Goal: Task Accomplishment & Management: Complete application form

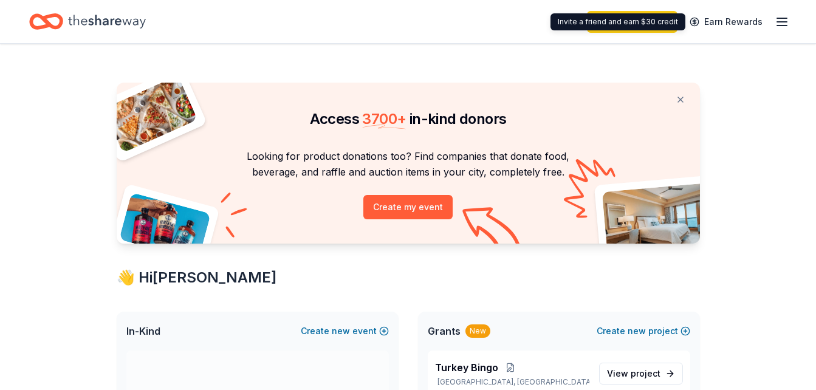
click at [786, 26] on line "button" at bounding box center [782, 26] width 10 height 0
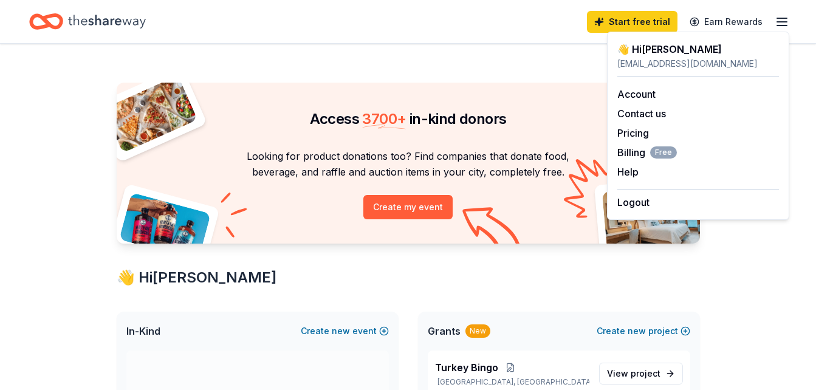
click at [787, 26] on line "button" at bounding box center [782, 26] width 10 height 0
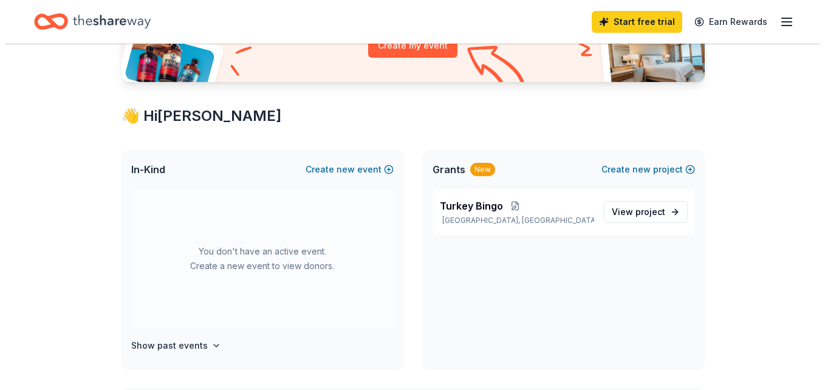
scroll to position [182, 0]
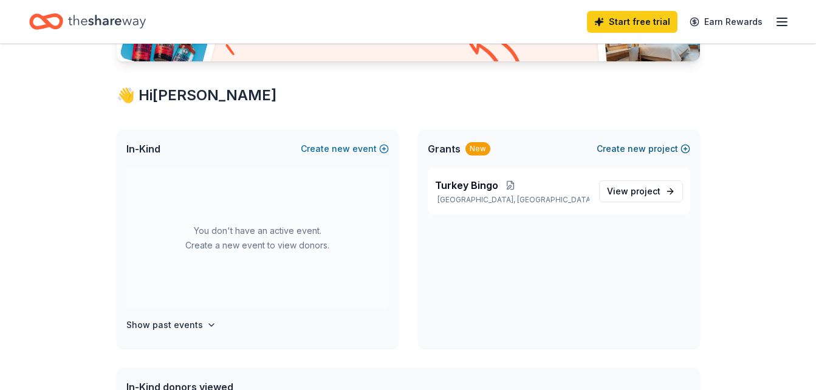
click at [646, 148] on span "new" at bounding box center [637, 149] width 18 height 15
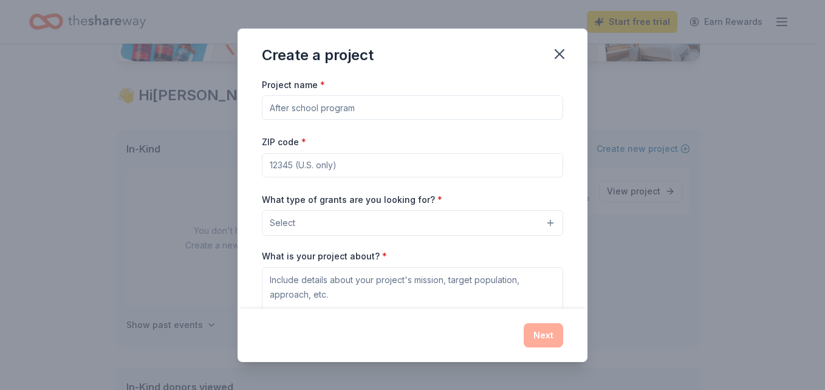
click at [460, 114] on input "Project name *" at bounding box center [412, 107] width 301 height 24
type input "Fall Bingo"
type input "22150"
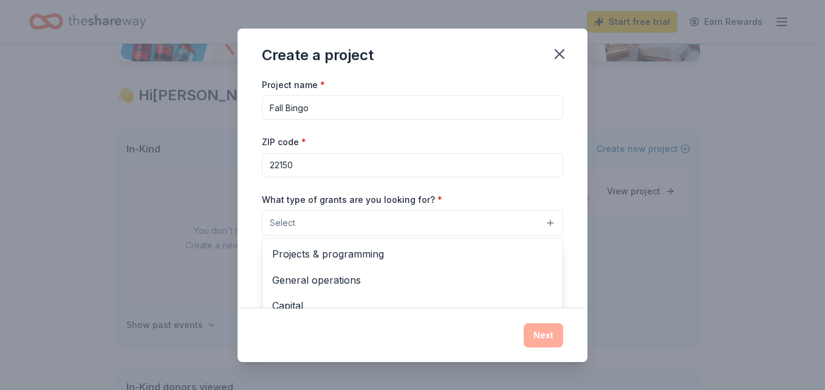
click at [458, 224] on button "Select" at bounding box center [412, 223] width 301 height 26
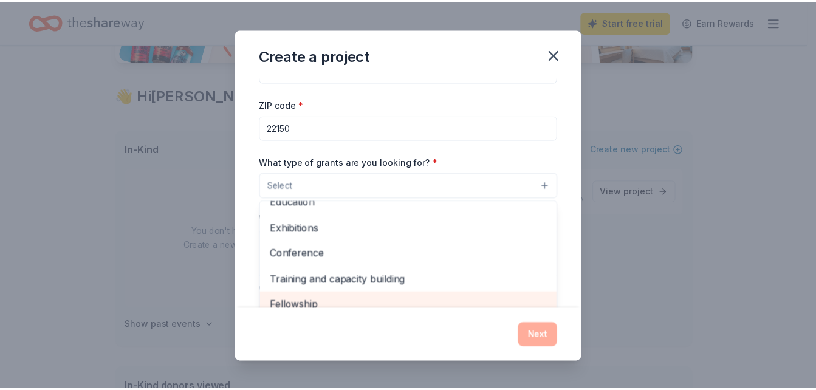
scroll to position [122, 0]
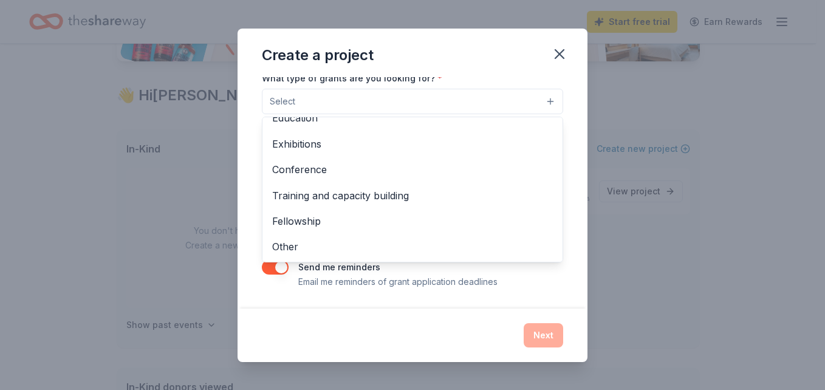
click at [109, 228] on div "Create a project Project name * Fall Bingo ZIP code * 22150 What type of grants…" at bounding box center [412, 195] width 825 height 390
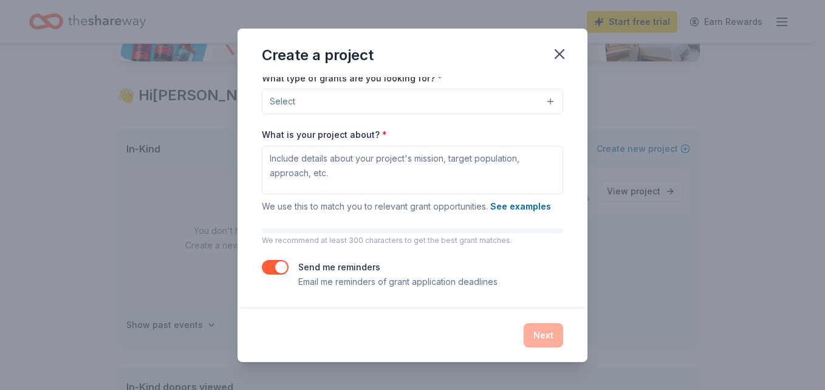
drag, startPoint x: 558, startPoint y: 55, endPoint x: 478, endPoint y: 60, distance: 80.4
click at [559, 55] on icon "button" at bounding box center [560, 54] width 9 height 9
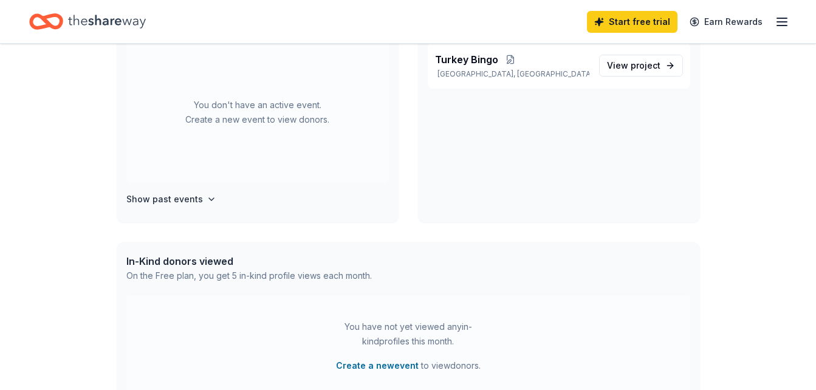
scroll to position [0, 0]
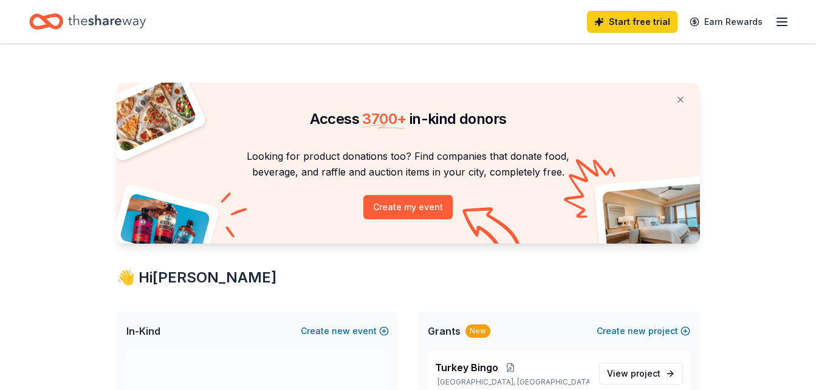
click at [782, 26] on line "button" at bounding box center [782, 26] width 10 height 0
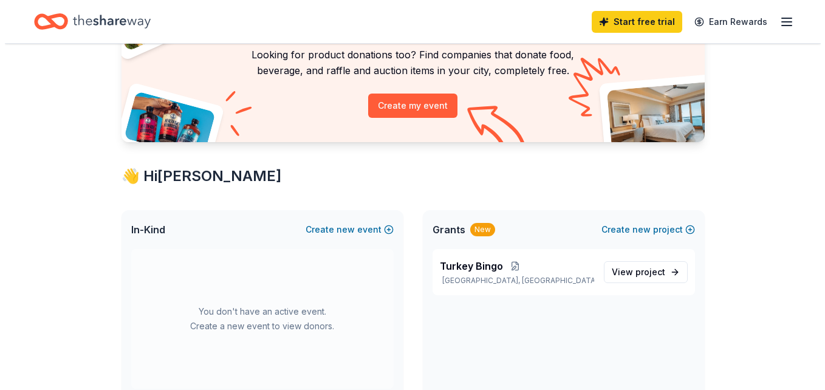
scroll to position [122, 0]
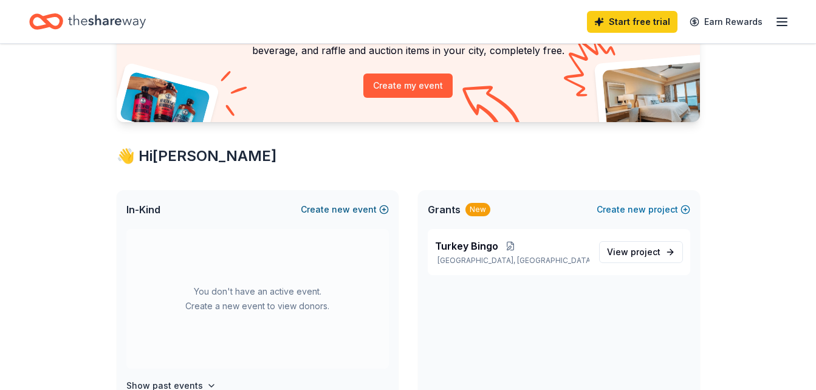
click at [364, 213] on button "Create new event" at bounding box center [345, 209] width 88 height 15
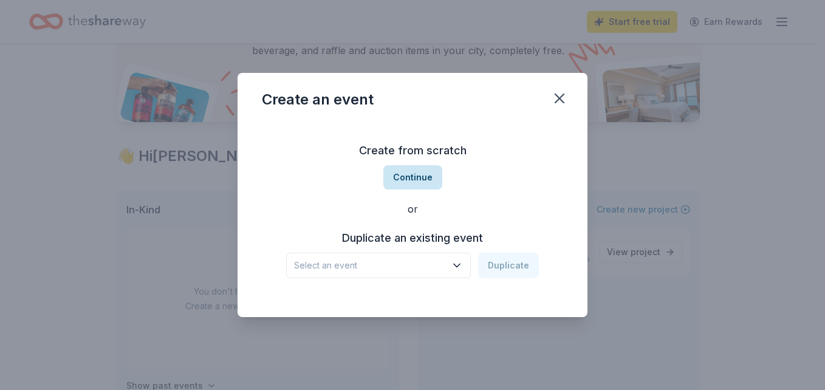
click at [434, 185] on button "Continue" at bounding box center [413, 177] width 59 height 24
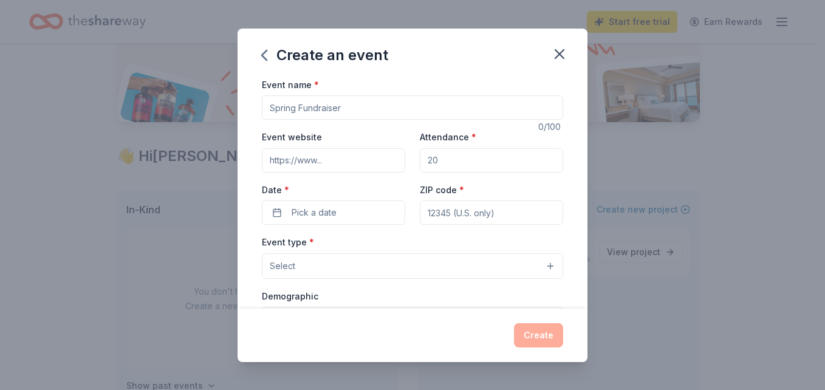
click at [404, 120] on input "Event name *" at bounding box center [412, 107] width 301 height 24
type input "Fall Fundraiser"
drag, startPoint x: 470, startPoint y: 163, endPoint x: 460, endPoint y: 161, distance: 11.1
click at [460, 161] on input "Attendance *" at bounding box center [491, 160] width 143 height 24
type input "220"
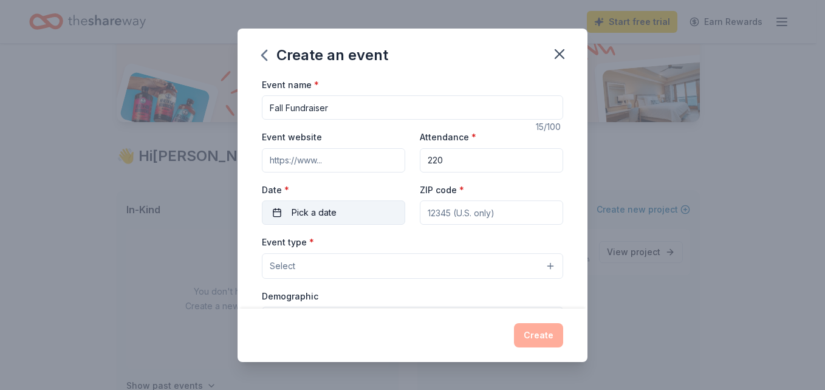
click at [366, 212] on button "Pick a date" at bounding box center [333, 213] width 143 height 24
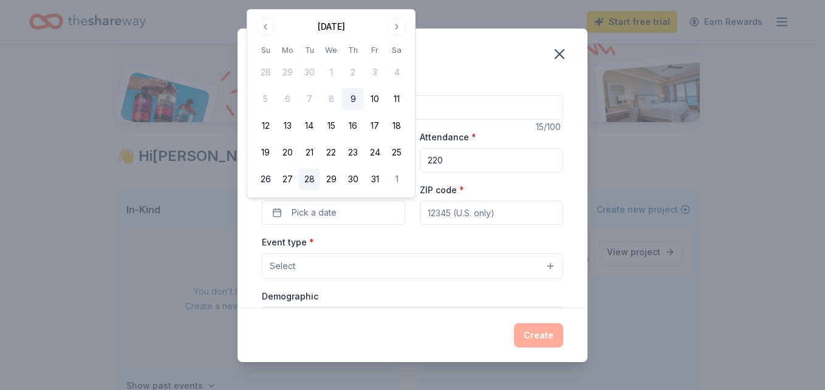
click at [311, 185] on button "28" at bounding box center [309, 179] width 22 height 22
click at [429, 205] on input "ZIP code *" at bounding box center [491, 213] width 143 height 24
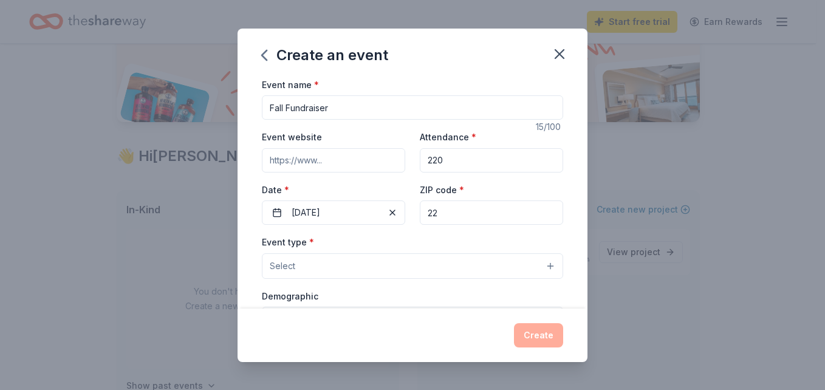
type input "22150"
click at [397, 271] on button "Select" at bounding box center [412, 266] width 301 height 26
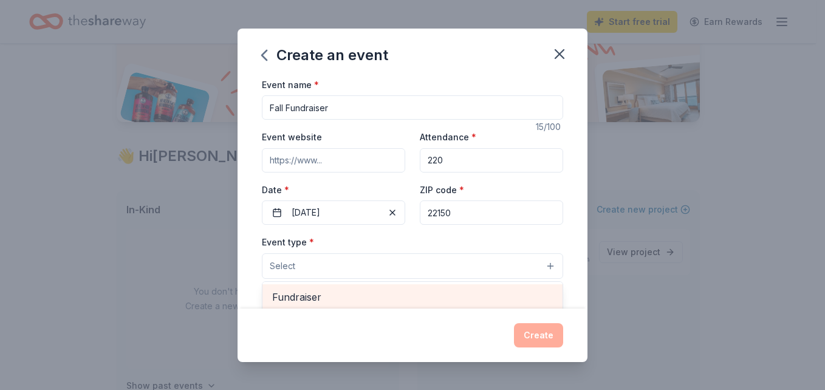
click at [380, 290] on span "Fundraiser" at bounding box center [412, 297] width 281 height 16
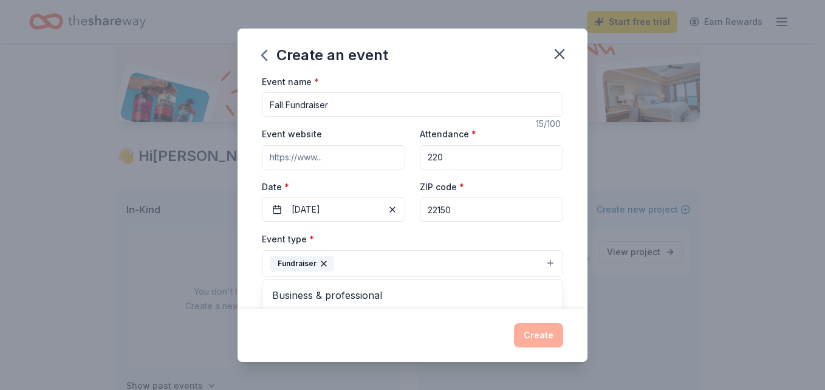
click at [386, 269] on button "Fundraiser" at bounding box center [412, 263] width 301 height 27
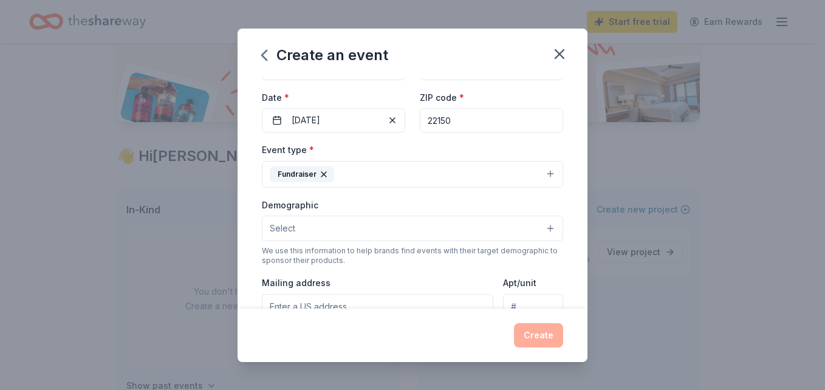
scroll to position [185, 0]
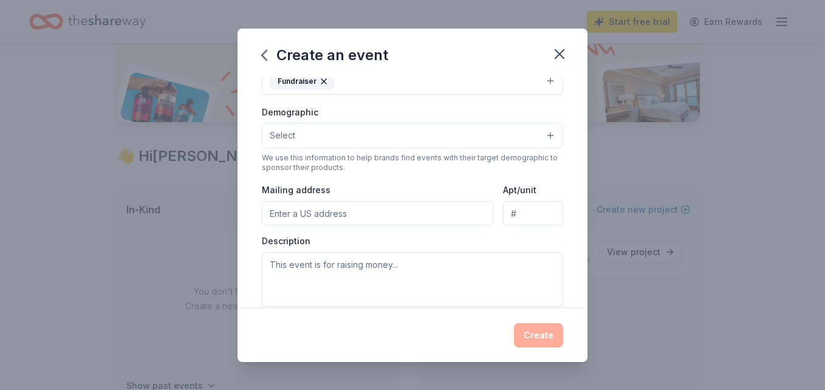
click at [416, 96] on div "Event type * Fundraiser Demographic Select We use this information to help bran…" at bounding box center [412, 177] width 301 height 257
click at [466, 89] on button "Fundraiser" at bounding box center [412, 81] width 301 height 27
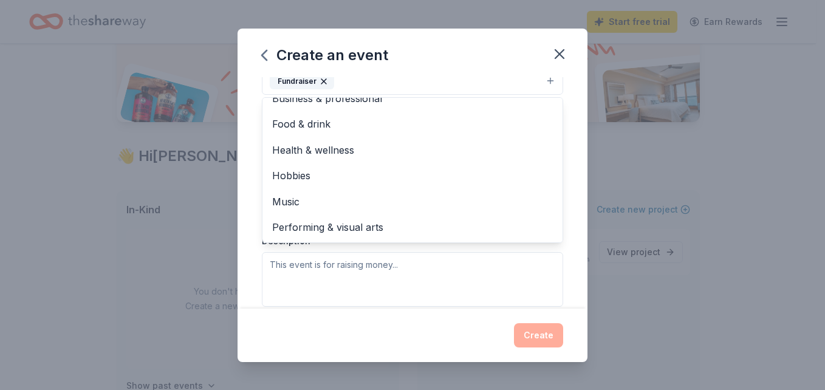
click at [568, 272] on div "Event name * Fall Fundraiser 15 /100 Event website Attendance * 220 Date * 10/2…" at bounding box center [413, 193] width 350 height 232
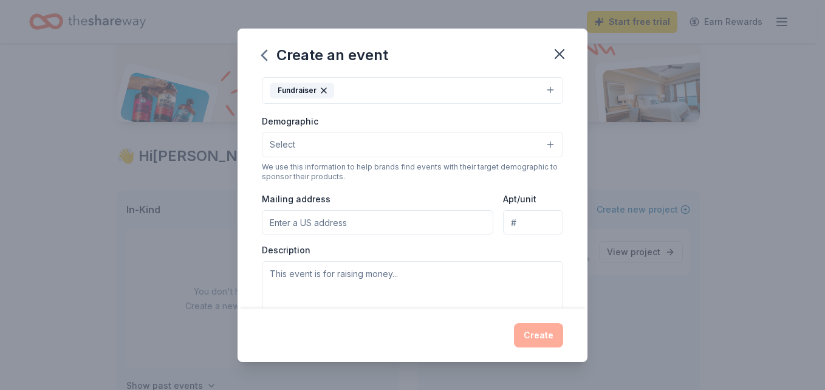
click at [532, 146] on button "Select" at bounding box center [412, 145] width 301 height 26
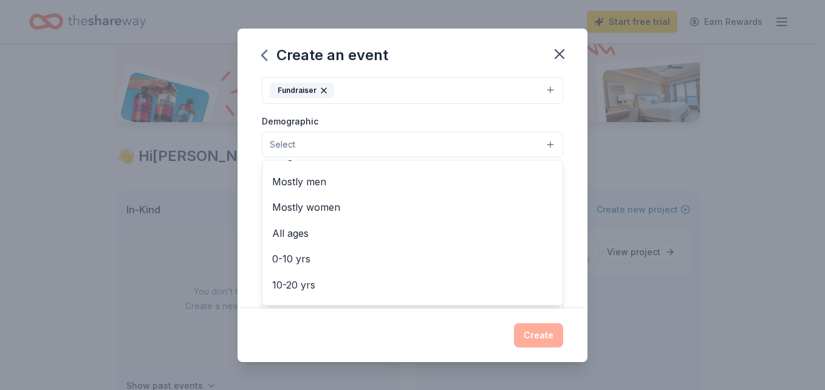
scroll to position [13, 0]
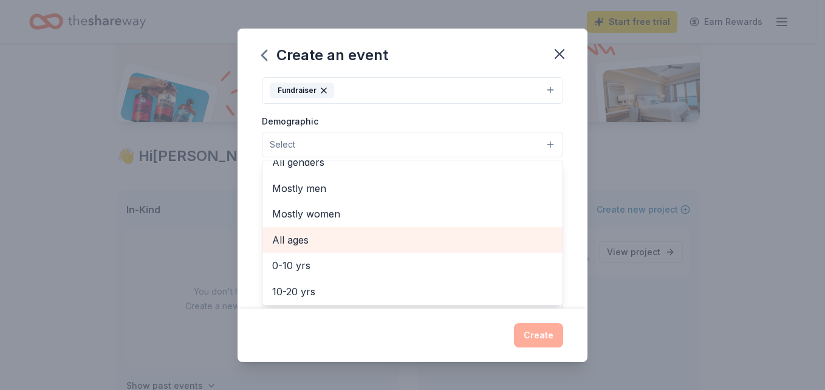
click at [374, 238] on span "All ages" at bounding box center [412, 240] width 281 height 16
click at [349, 239] on span "0-10 yrs" at bounding box center [412, 241] width 281 height 16
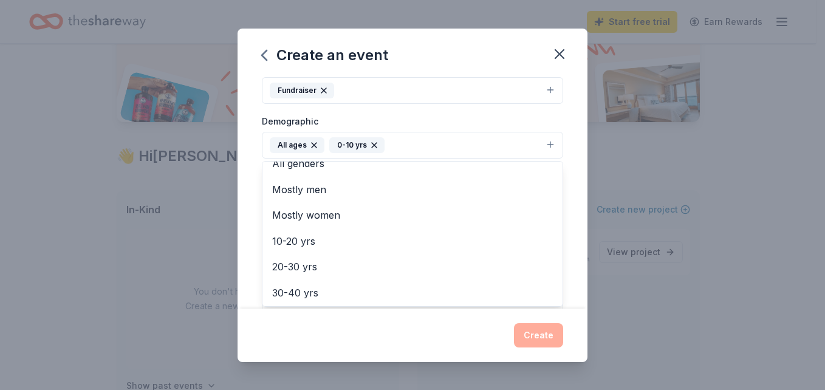
click at [574, 254] on div "Event name * Fall Fundraiser 15 /100 Event website Attendance * 220 Date * 10/2…" at bounding box center [413, 193] width 350 height 232
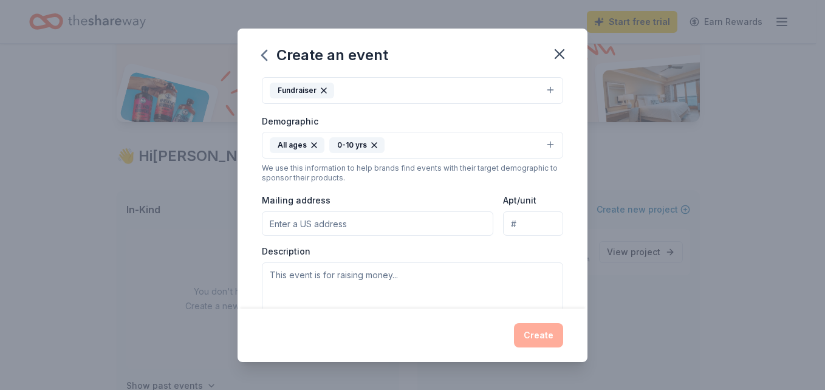
click at [332, 227] on input "Mailing address" at bounding box center [378, 224] width 232 height 24
type input "6200 Charles C. Goff Dr"
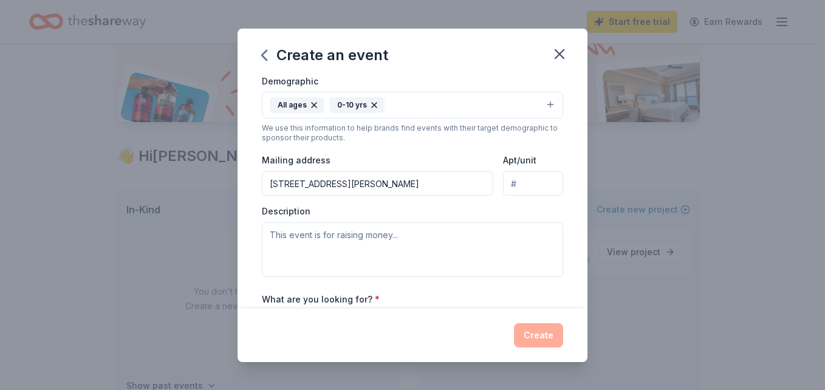
scroll to position [237, 0]
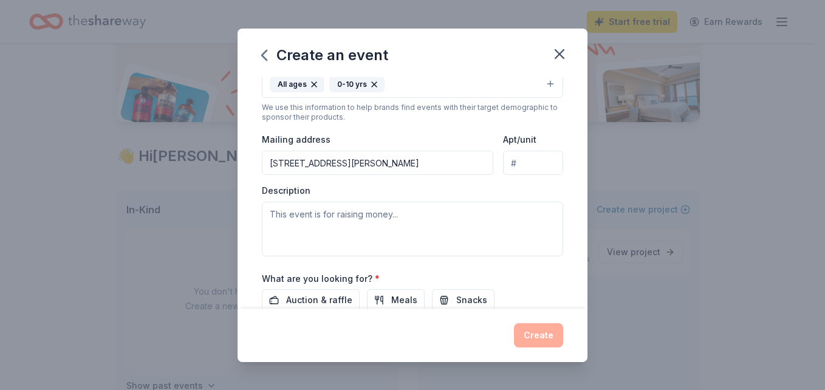
click at [377, 257] on div "Event name * Fall Fundraiser 15 /100 Event website Attendance * 220 Date * 10/2…" at bounding box center [412, 139] width 301 height 598
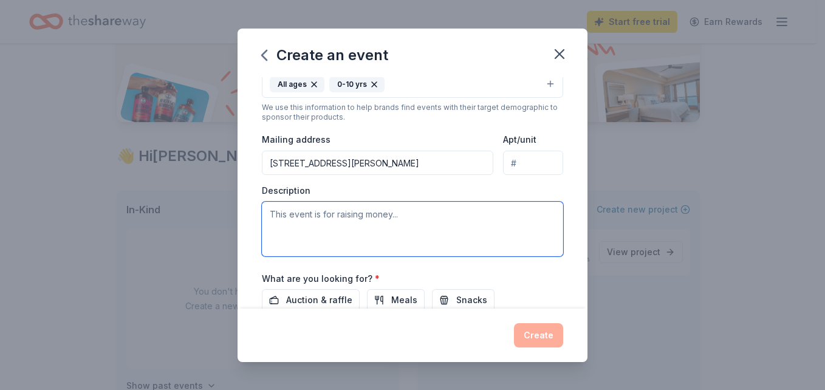
click at [441, 235] on textarea at bounding box center [412, 229] width 301 height 55
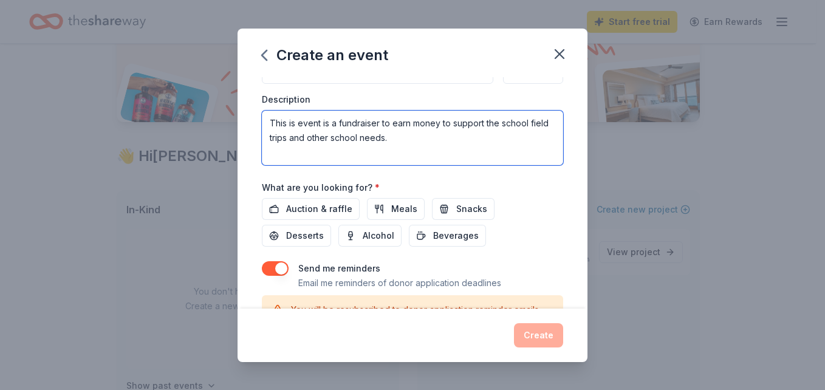
scroll to position [385, 0]
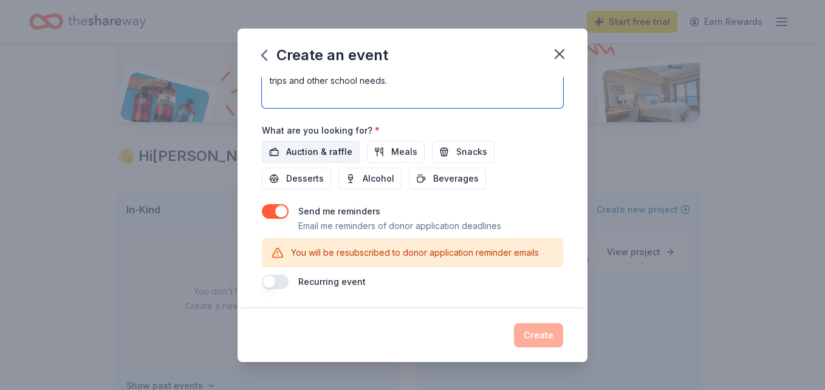
type textarea "This is event is a fundraiser to earn money to support the school field trips a…"
click at [311, 150] on span "Auction & raffle" at bounding box center [319, 152] width 66 height 15
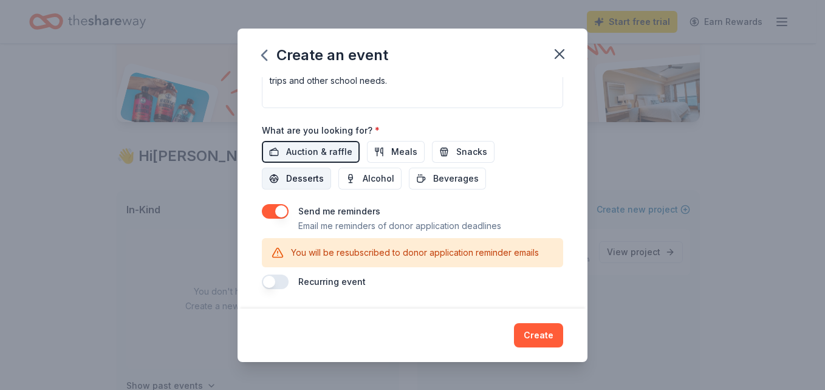
click at [275, 215] on button "button" at bounding box center [275, 211] width 27 height 15
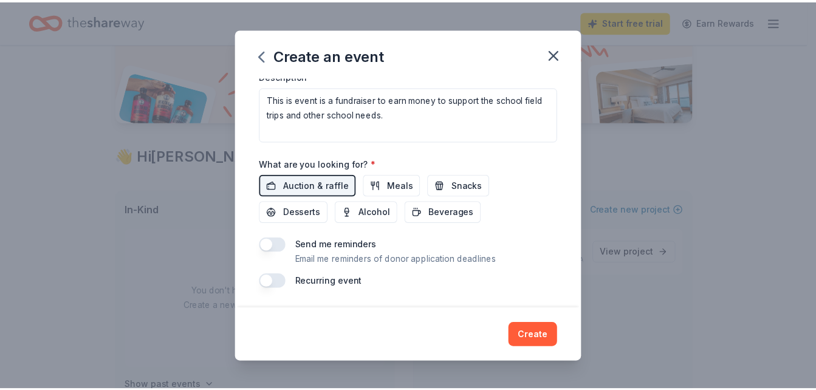
scroll to position [351, 0]
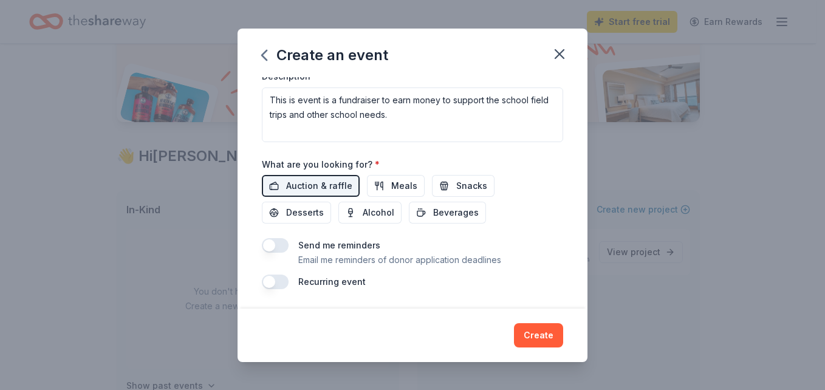
click at [528, 336] on button "Create" at bounding box center [538, 335] width 49 height 24
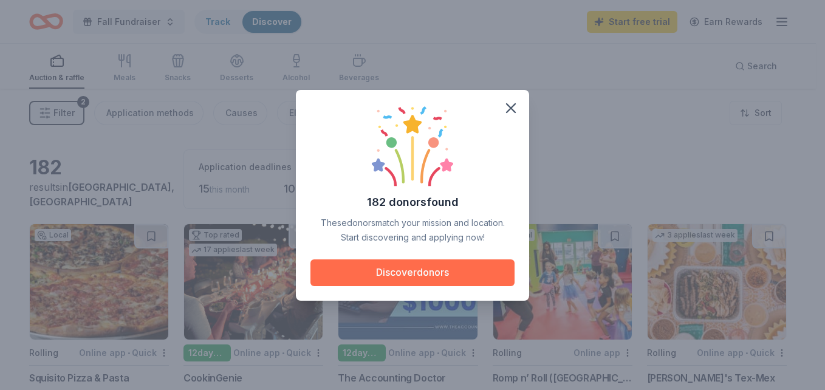
drag, startPoint x: 426, startPoint y: 270, endPoint x: 429, endPoint y: 264, distance: 6.5
click at [427, 270] on button "Discover donors" at bounding box center [413, 273] width 204 height 27
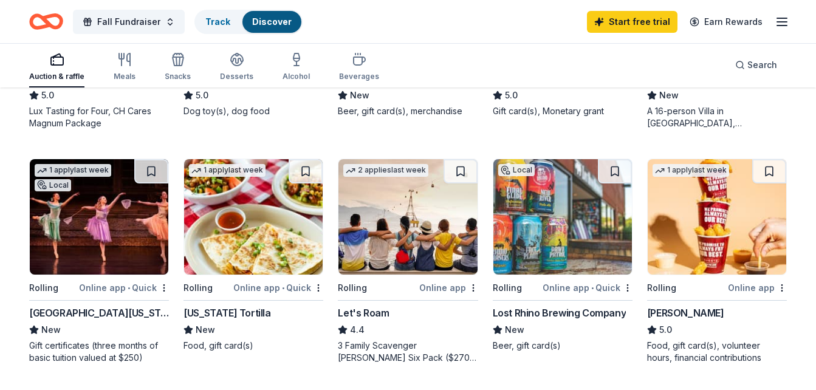
scroll to position [851, 0]
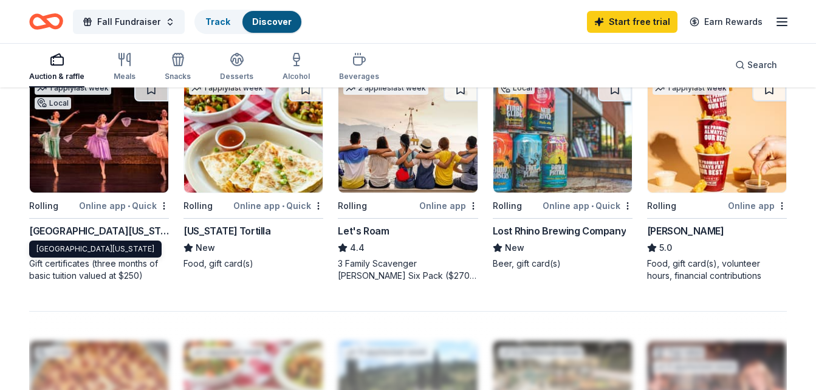
click at [97, 232] on div "Greater Washington Dance Center" at bounding box center [99, 231] width 140 height 15
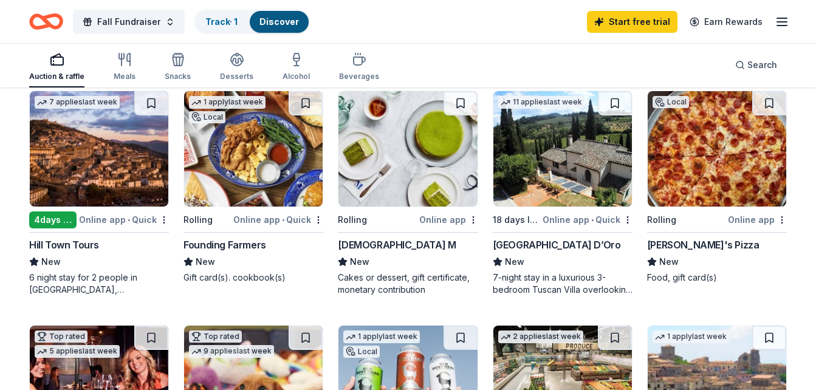
scroll to position [287, 0]
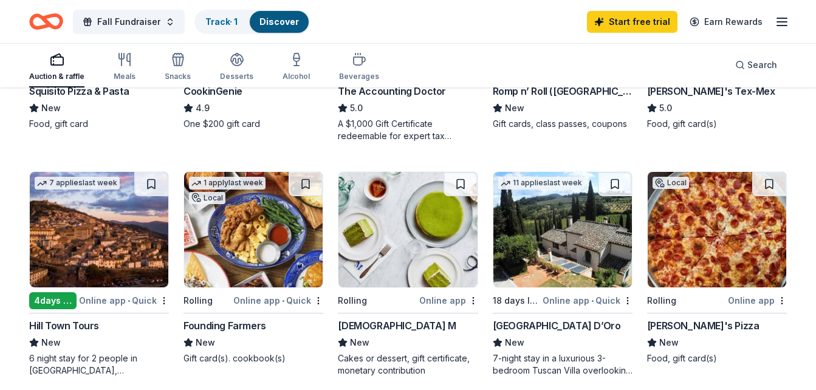
click at [249, 318] on div "1 apply last week Local Rolling Online app • Quick Founding Farmers New Gift ca…" at bounding box center [254, 267] width 140 height 193
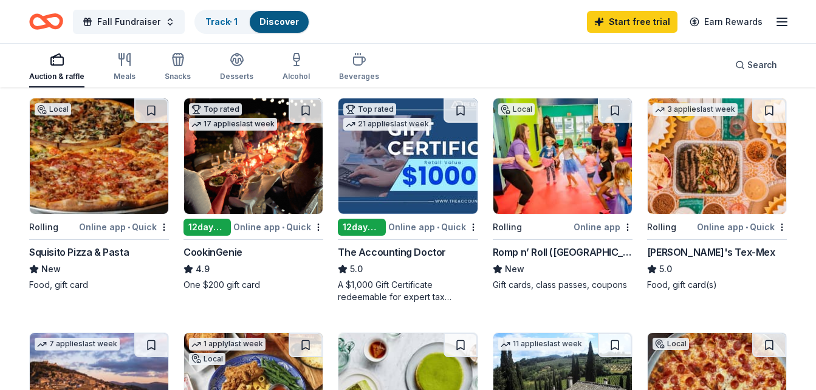
scroll to position [105, 0]
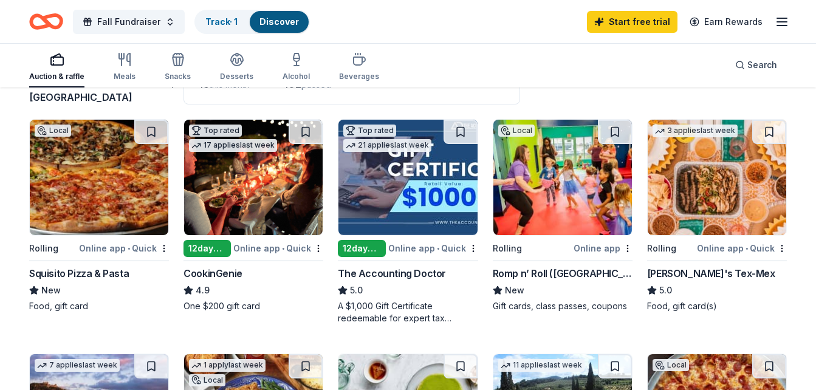
click at [233, 280] on div "CookinGenie" at bounding box center [213, 273] width 59 height 15
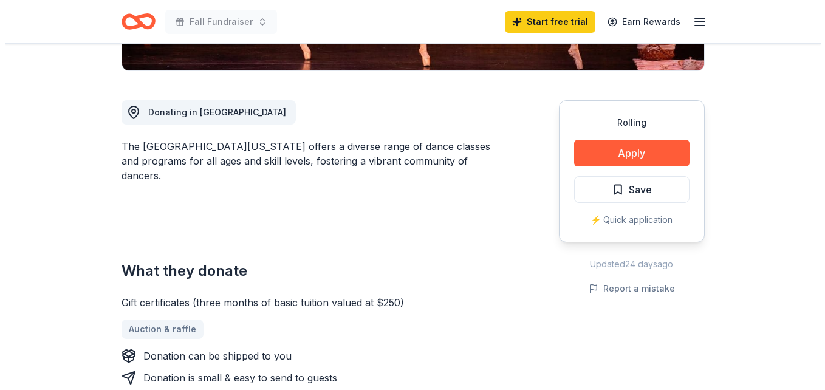
scroll to position [304, 0]
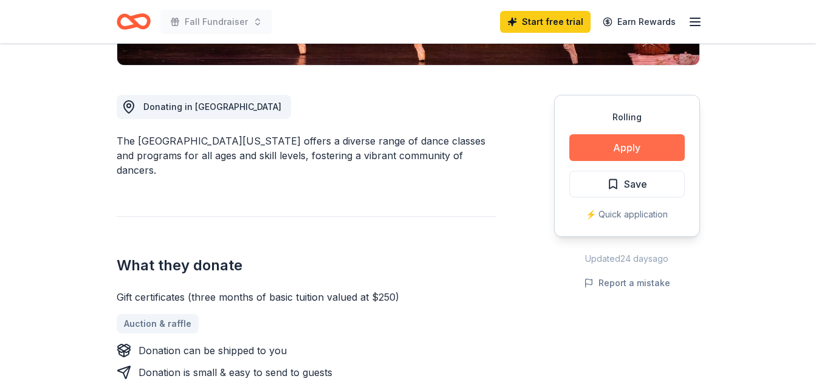
click at [625, 153] on button "Apply" at bounding box center [627, 147] width 115 height 27
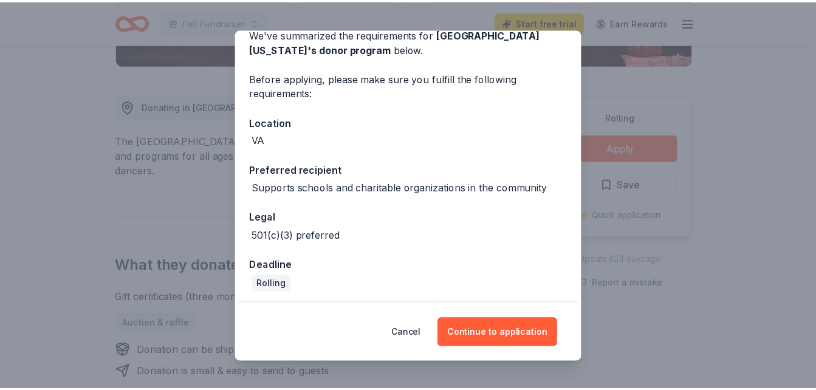
scroll to position [64, 0]
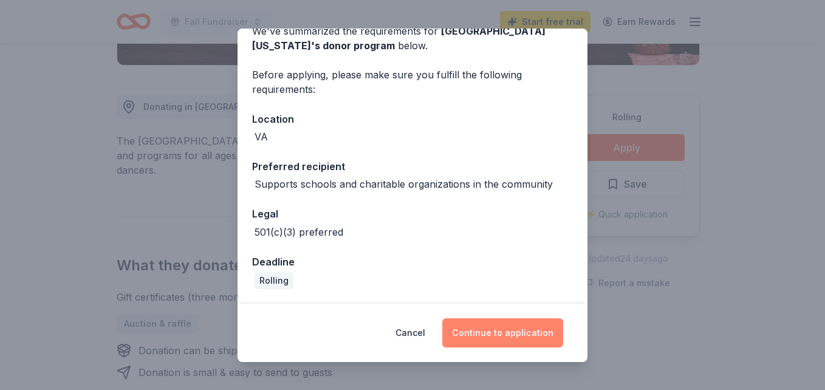
click at [529, 331] on button "Continue to application" at bounding box center [502, 332] width 121 height 29
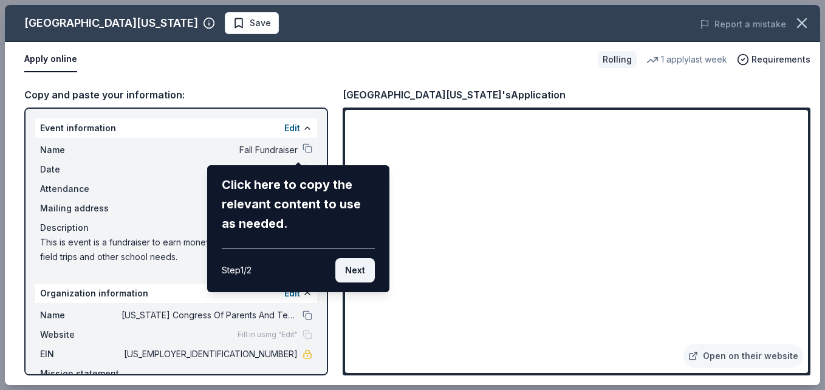
click at [366, 270] on button "Next" at bounding box center [356, 270] width 40 height 24
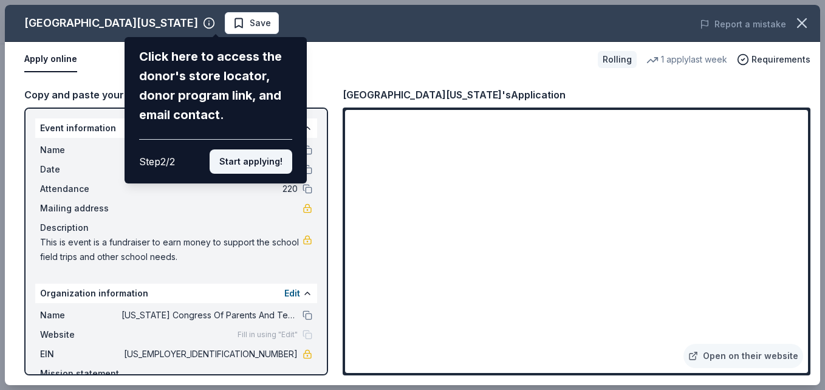
click at [268, 166] on button "Start applying!" at bounding box center [251, 162] width 83 height 24
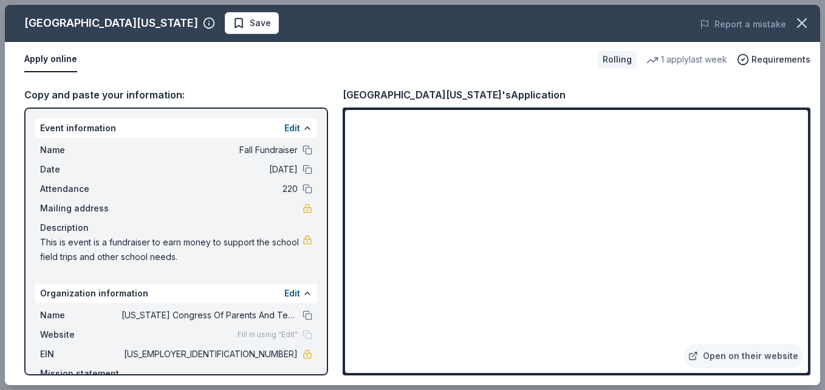
drag, startPoint x: 323, startPoint y: 284, endPoint x: 323, endPoint y: 297, distance: 12.8
click at [323, 297] on div "Greater Washington Dance Center Save Report a mistake Apply online Rolling 1 ap…" at bounding box center [413, 195] width 816 height 380
drag, startPoint x: 665, startPoint y: 256, endPoint x: 670, endPoint y: 252, distance: 7.3
click at [667, 254] on div "Greater Washington Dance Center Save Report a mistake Apply online Rolling 1 ap…" at bounding box center [413, 195] width 816 height 380
drag, startPoint x: 824, startPoint y: 153, endPoint x: 818, endPoint y: 225, distance: 73.2
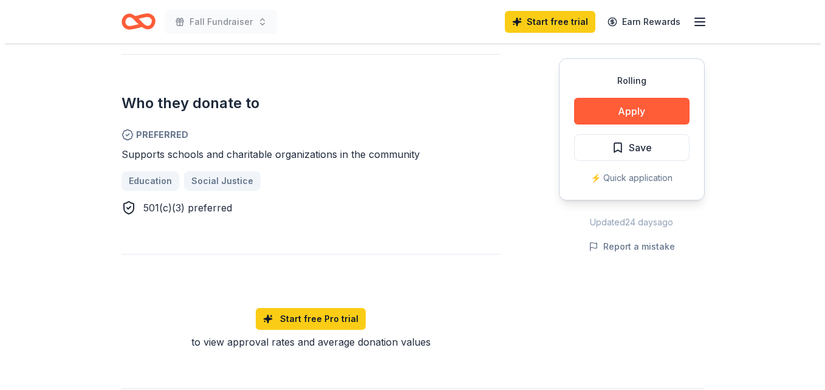
scroll to position [365, 0]
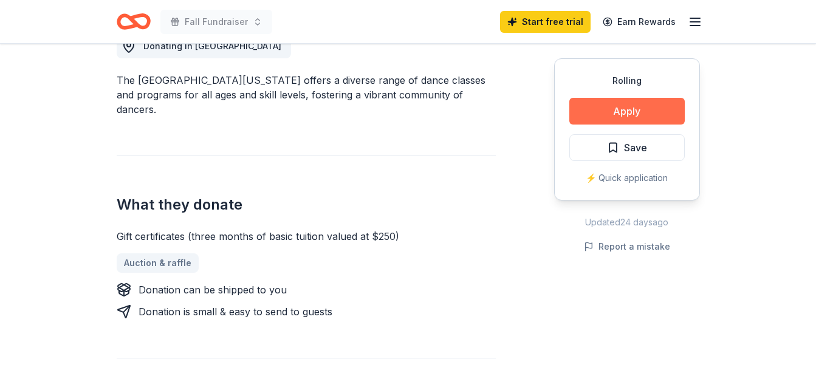
click at [629, 120] on button "Apply" at bounding box center [627, 111] width 115 height 27
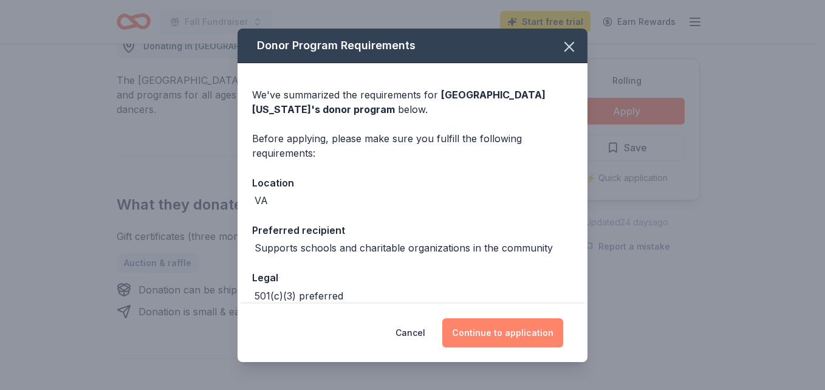
click at [535, 331] on button "Continue to application" at bounding box center [502, 332] width 121 height 29
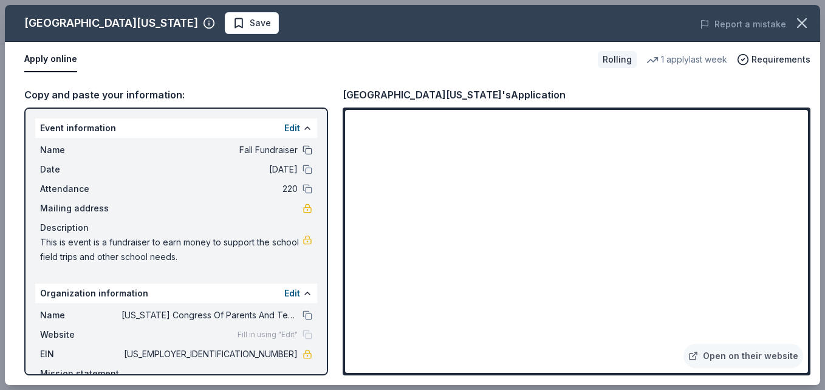
click at [303, 151] on button at bounding box center [308, 150] width 10 height 10
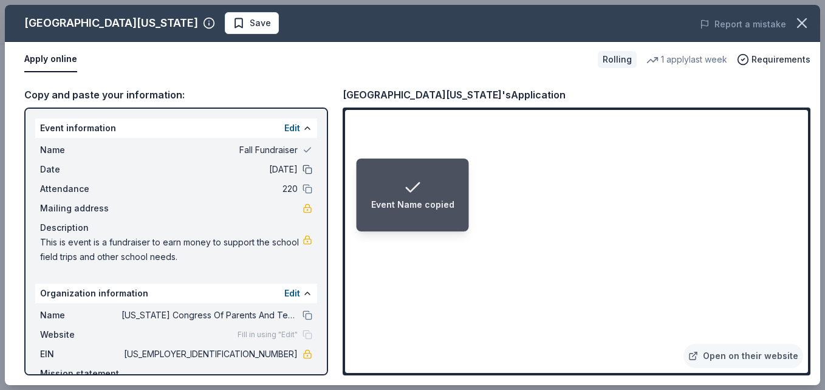
click at [303, 168] on button at bounding box center [308, 170] width 10 height 10
click at [303, 190] on button at bounding box center [308, 189] width 10 height 10
click at [303, 318] on button at bounding box center [308, 316] width 10 height 10
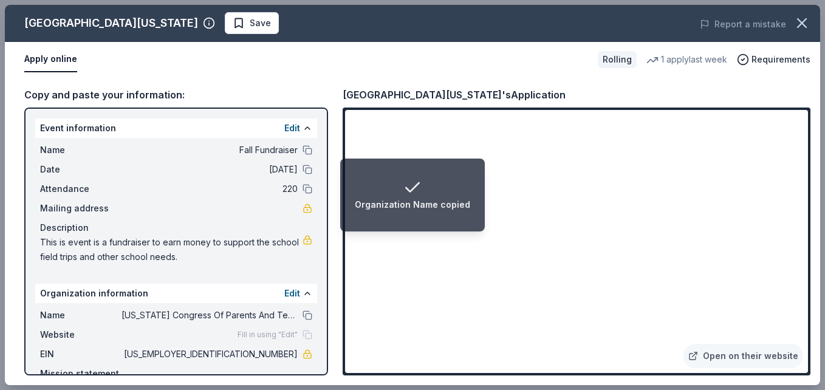
click at [473, 226] on li "Organization Name copied" at bounding box center [412, 195] width 145 height 73
click at [474, 226] on li "Organization Name copied" at bounding box center [412, 195] width 145 height 73
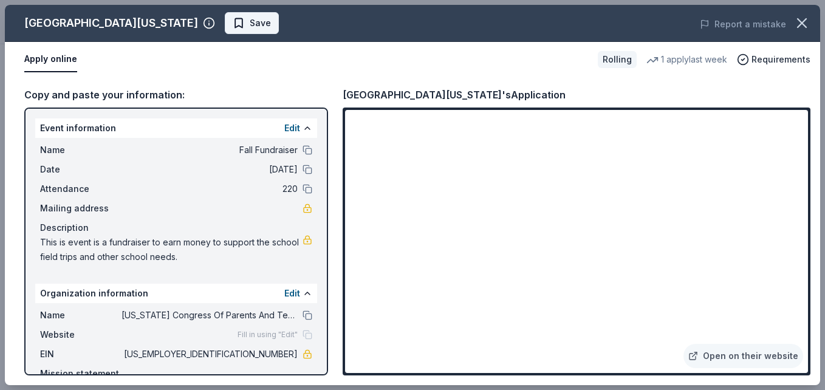
click at [261, 30] on button "Save" at bounding box center [252, 23] width 54 height 22
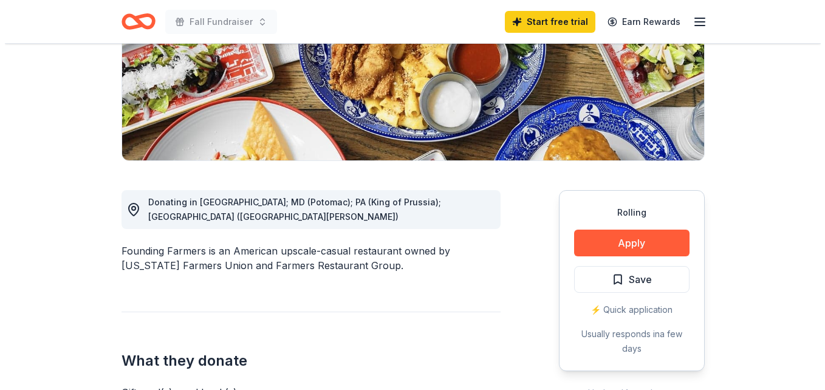
scroll to position [304, 0]
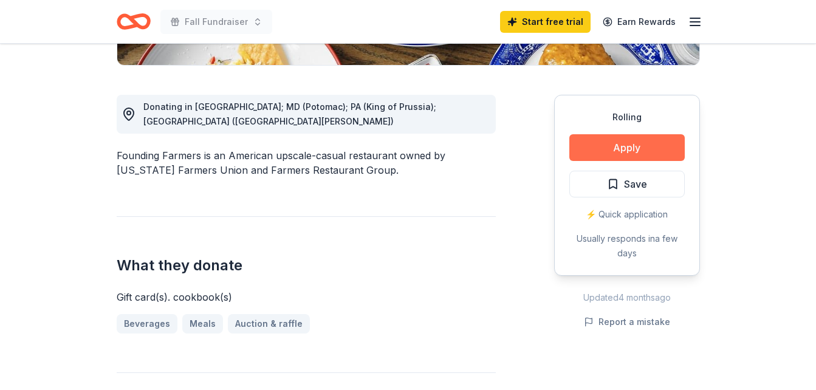
click at [644, 155] on button "Apply" at bounding box center [627, 147] width 115 height 27
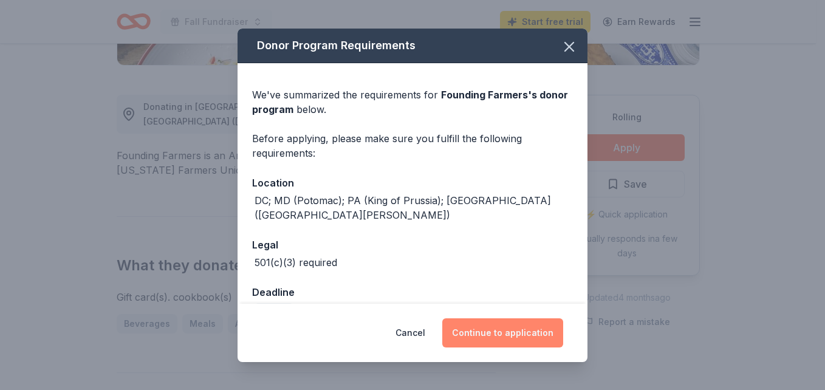
click at [540, 337] on button "Continue to application" at bounding box center [502, 332] width 121 height 29
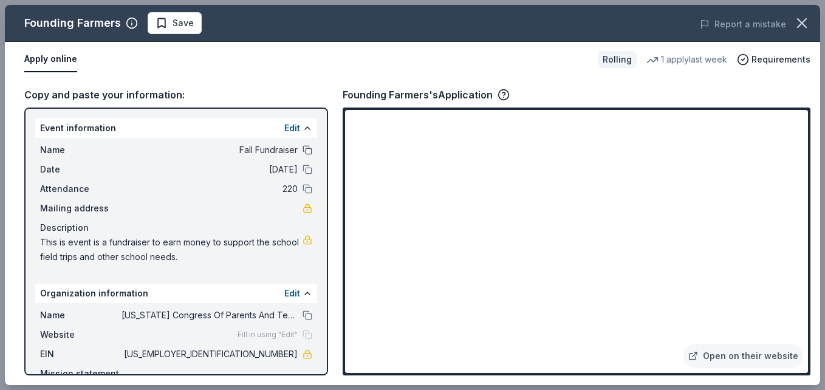
click at [303, 149] on button at bounding box center [308, 150] width 10 height 10
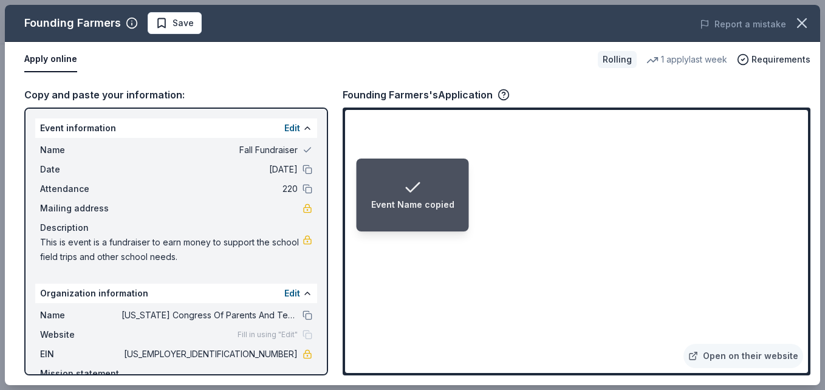
click at [292, 169] on div "Date 10/28/25" at bounding box center [176, 169] width 272 height 15
click at [303, 170] on button at bounding box center [308, 170] width 10 height 10
click at [303, 190] on button at bounding box center [308, 189] width 10 height 10
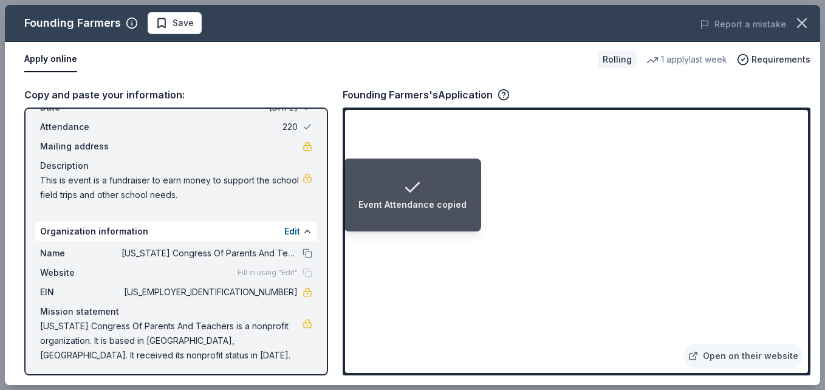
scroll to position [65, 0]
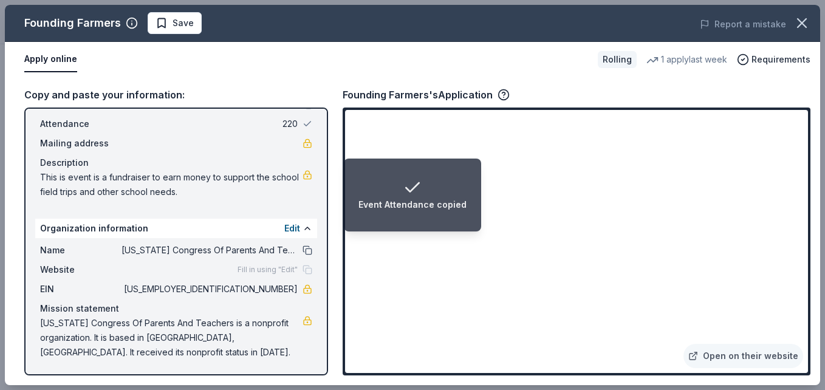
click at [303, 249] on button at bounding box center [308, 251] width 10 height 10
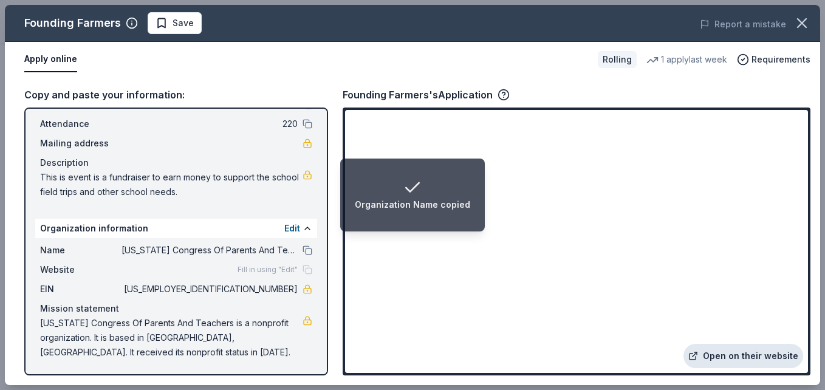
click at [736, 360] on link "Open on their website" at bounding box center [744, 356] width 120 height 24
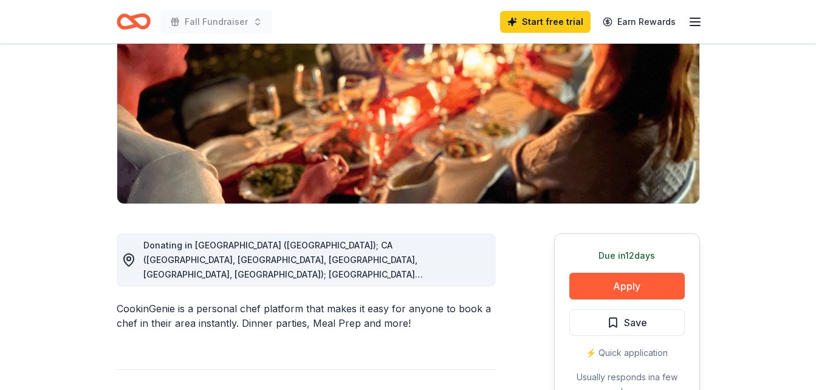
scroll to position [243, 0]
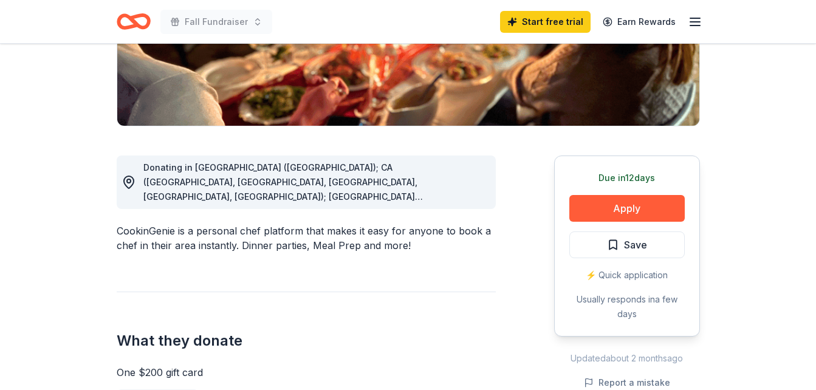
click at [431, 189] on div "Donating in AZ (Maricopa County); CA (Los Angeles County, Riverside County, San…" at bounding box center [314, 182] width 343 height 44
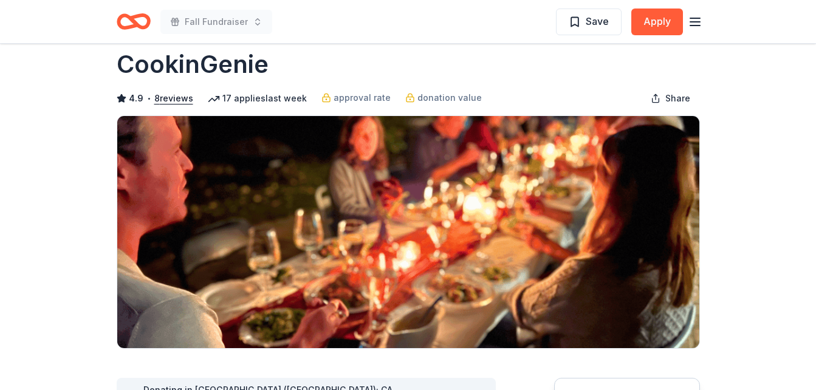
scroll to position [0, 0]
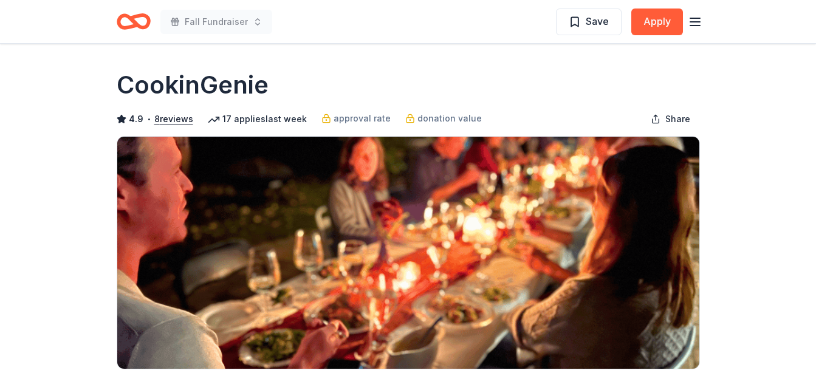
drag, startPoint x: 278, startPoint y: 85, endPoint x: 119, endPoint y: 81, distance: 159.3
click at [126, 81] on h1 "CookinGenie" at bounding box center [193, 85] width 152 height 34
drag, startPoint x: 169, startPoint y: 86, endPoint x: 354, endPoint y: 86, distance: 184.8
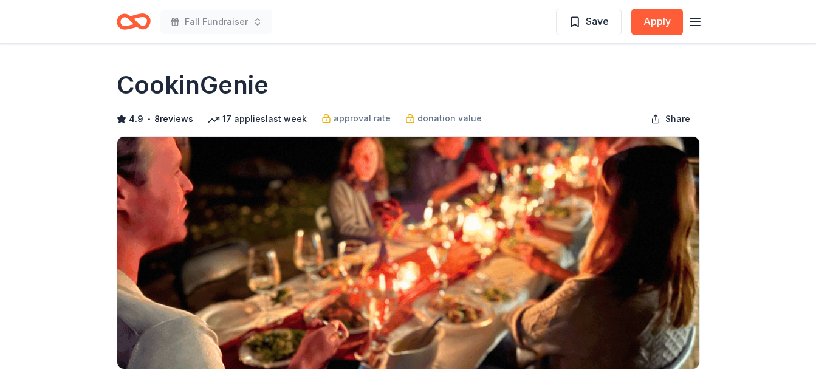
click at [354, 86] on div "CookinGenie" at bounding box center [408, 85] width 583 height 34
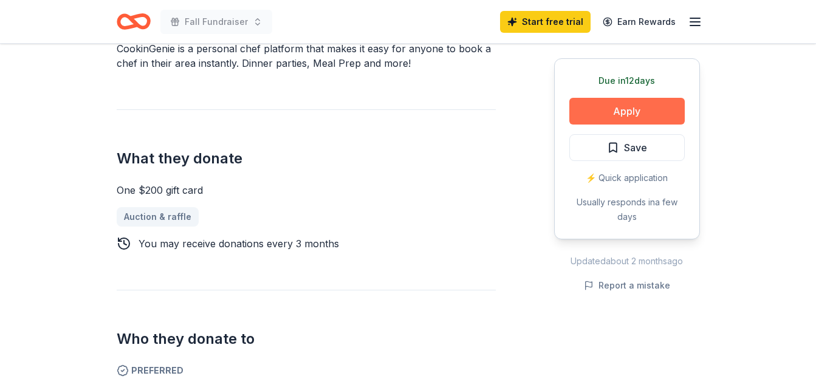
click at [649, 121] on button "Apply" at bounding box center [627, 111] width 115 height 27
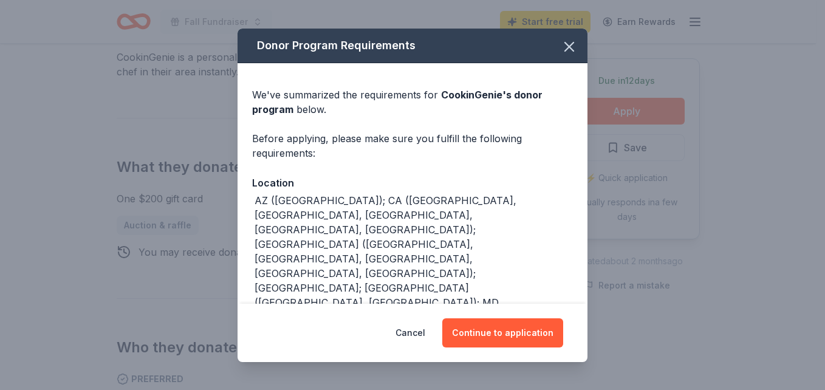
scroll to position [283, 0]
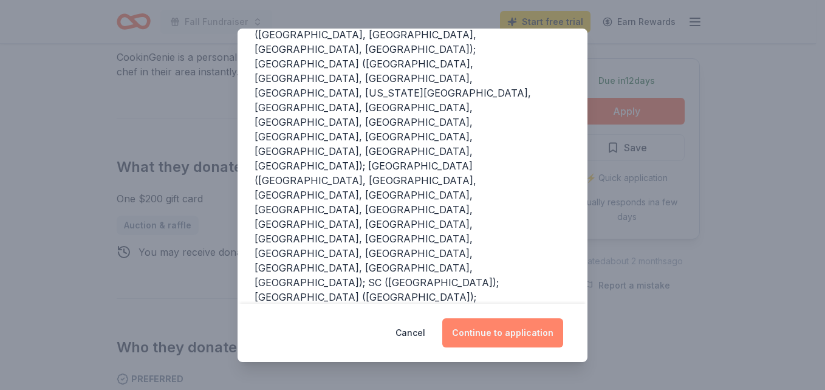
click at [525, 326] on button "Continue to application" at bounding box center [502, 332] width 121 height 29
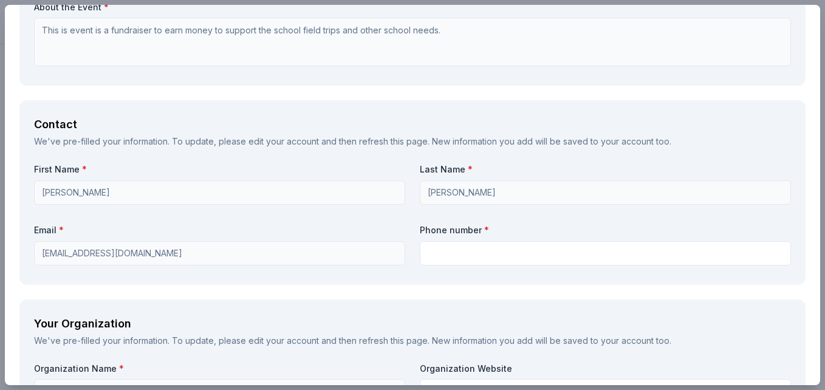
scroll to position [486, 0]
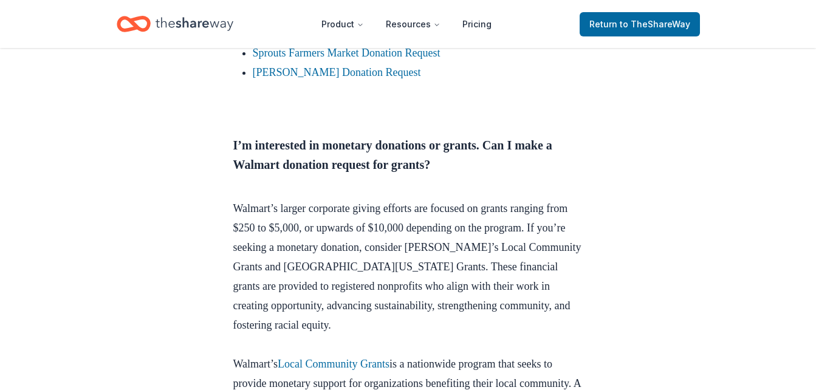
scroll to position [1094, 0]
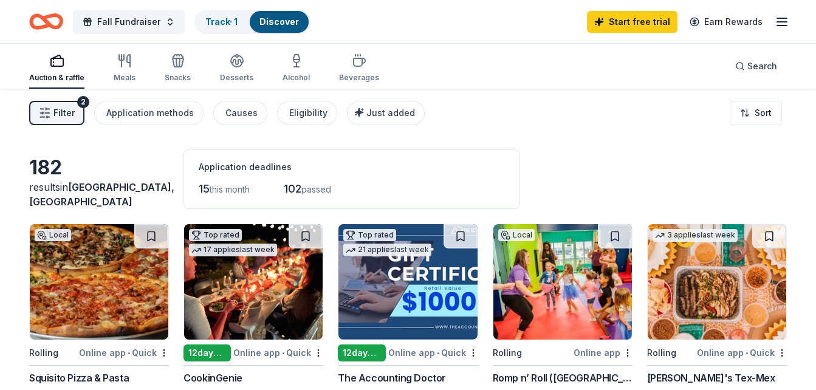
scroll to position [105, 0]
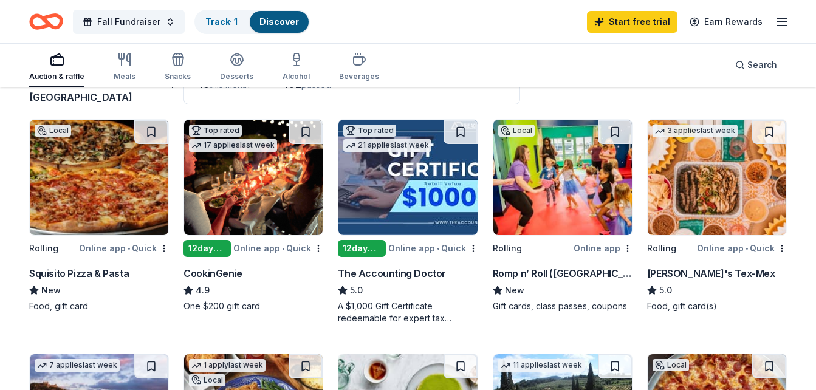
drag, startPoint x: 0, startPoint y: 0, endPoint x: 554, endPoint y: 275, distance: 618.1
click at [554, 275] on div "Romp n’ Roll ([GEOGRAPHIC_DATA])" at bounding box center [563, 273] width 140 height 15
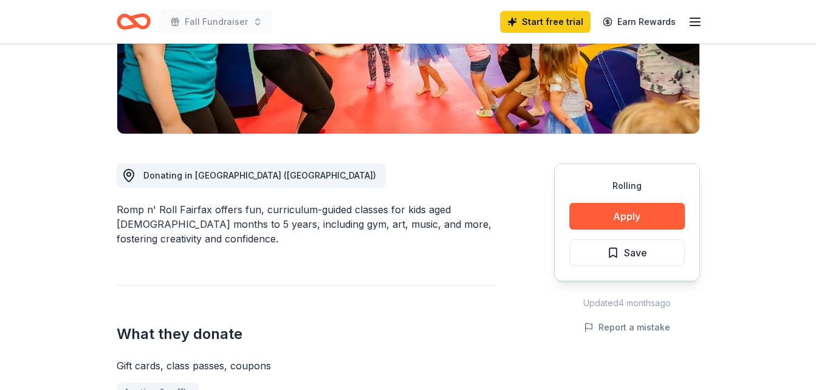
scroll to position [182, 0]
